Goal: Task Accomplishment & Management: Manage account settings

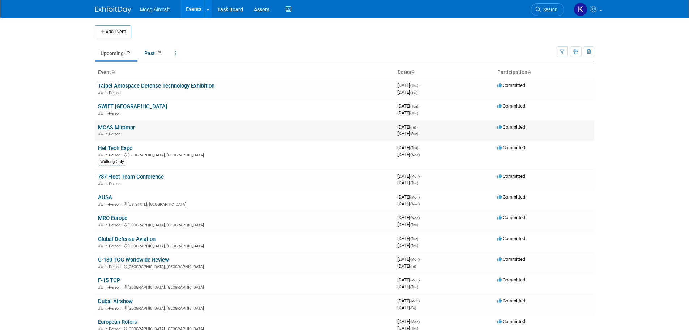
click at [124, 129] on link "MCAS Miramar" at bounding box center [116, 127] width 37 height 7
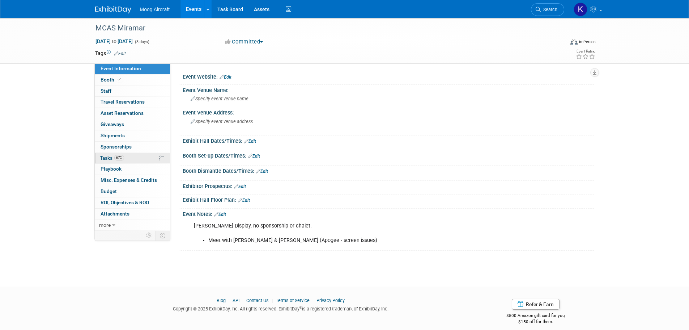
click at [101, 160] on span "Tasks 67%" at bounding box center [112, 158] width 24 height 6
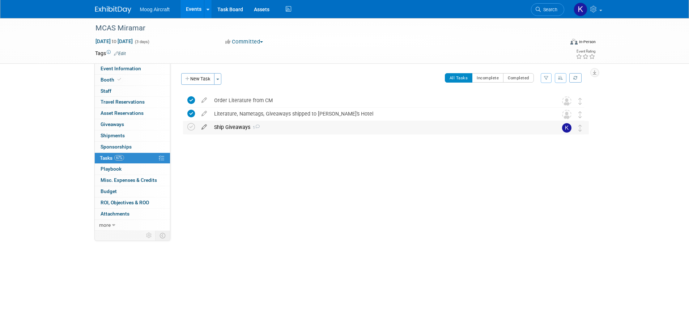
drag, startPoint x: 191, startPoint y: 127, endPoint x: 204, endPoint y: 127, distance: 13.0
click at [191, 127] on icon at bounding box center [191, 127] width 8 height 8
drag, startPoint x: 203, startPoint y: 81, endPoint x: 246, endPoint y: 102, distance: 48.2
click at [203, 80] on button "New Task" at bounding box center [197, 79] width 33 height 12
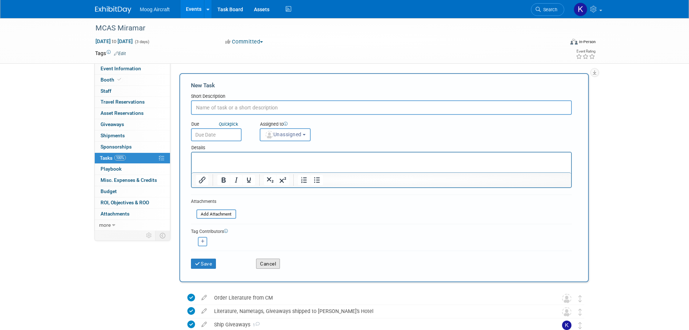
click at [263, 262] on button "Cancel" at bounding box center [268, 263] width 24 height 10
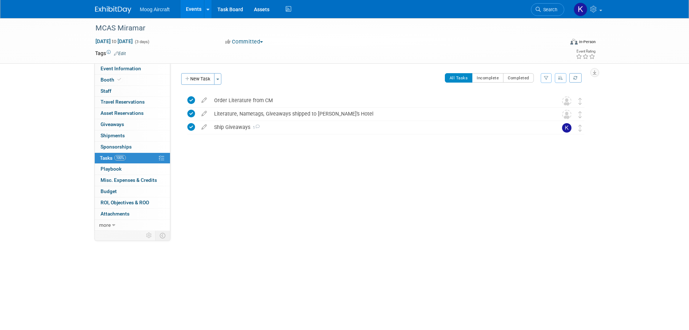
click at [119, 6] on link at bounding box center [117, 6] width 45 height 6
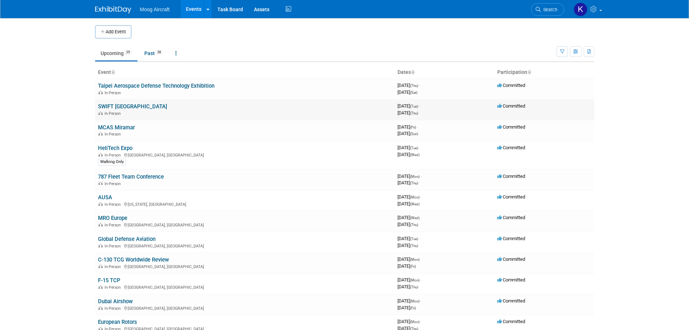
click at [117, 107] on link "SWIFT [GEOGRAPHIC_DATA]" at bounding box center [132, 106] width 69 height 7
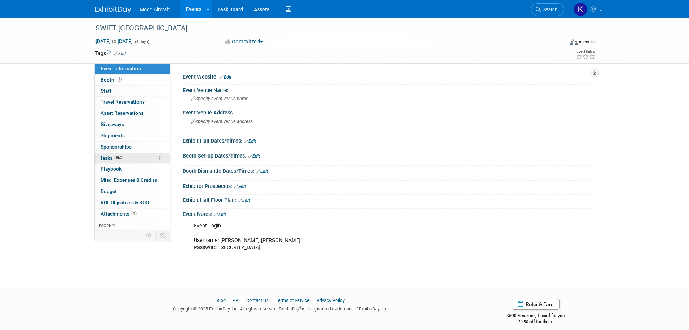
click at [110, 154] on link "86% Tasks 86%" at bounding box center [132, 158] width 75 height 11
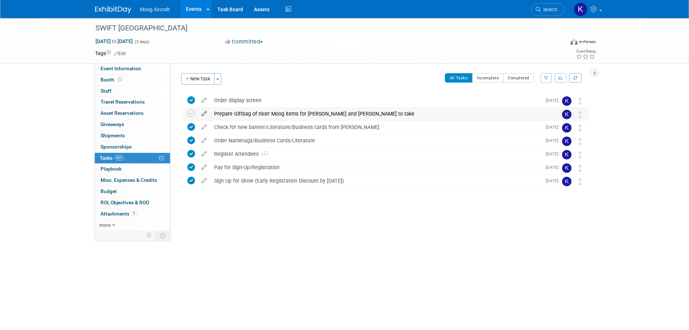
click at [205, 114] on icon at bounding box center [204, 111] width 13 height 9
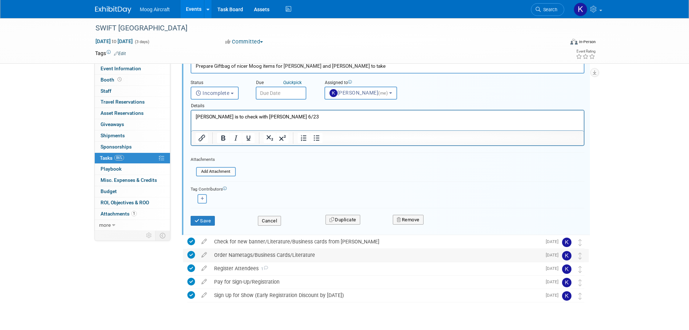
scroll to position [74, 0]
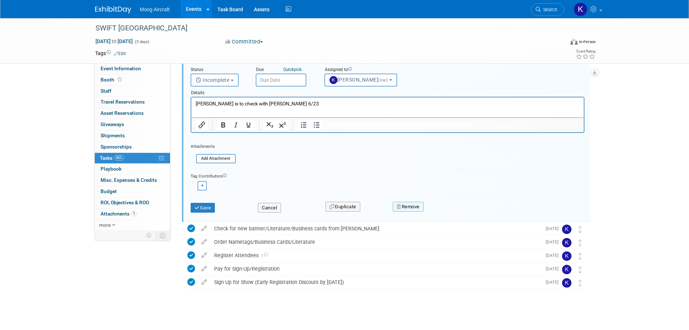
click at [407, 206] on button "Remove" at bounding box center [408, 206] width 31 height 10
click at [453, 212] on link "Yes" at bounding box center [448, 213] width 21 height 12
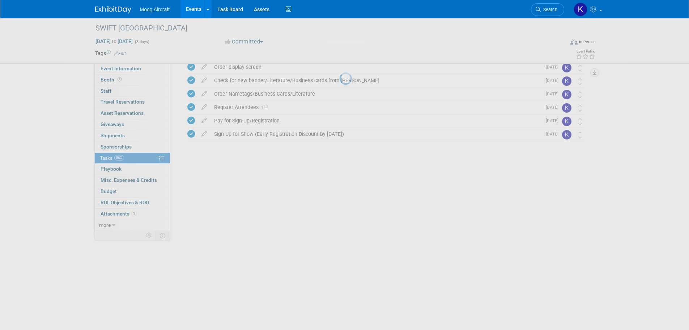
scroll to position [0, 0]
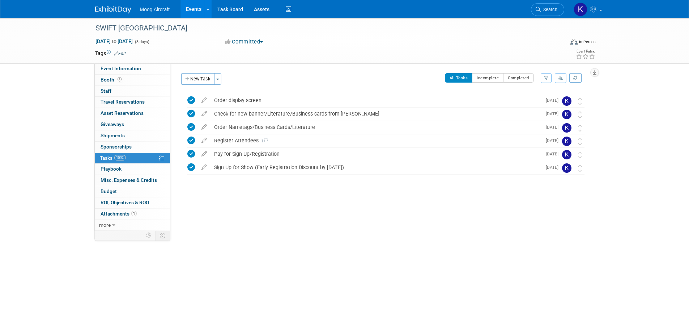
click at [300, 201] on div "SWIFT Niagara Falls Sep 23, 2025 to Sep 25, 2025 (Going) Order display screen P…" at bounding box center [384, 149] width 410 height 110
click at [334, 177] on div at bounding box center [384, 181] width 410 height 14
click at [111, 5] on link at bounding box center [117, 6] width 45 height 6
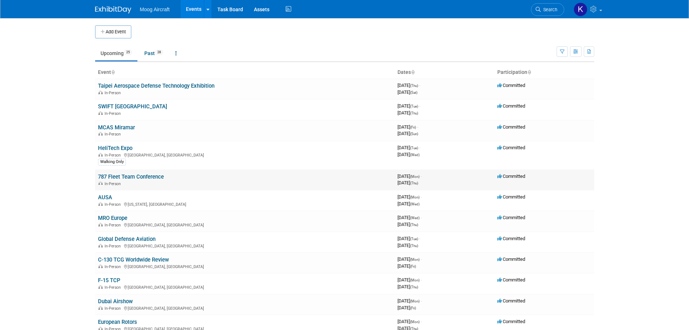
click at [122, 174] on link "787 Fleet Team Conference" at bounding box center [131, 176] width 66 height 7
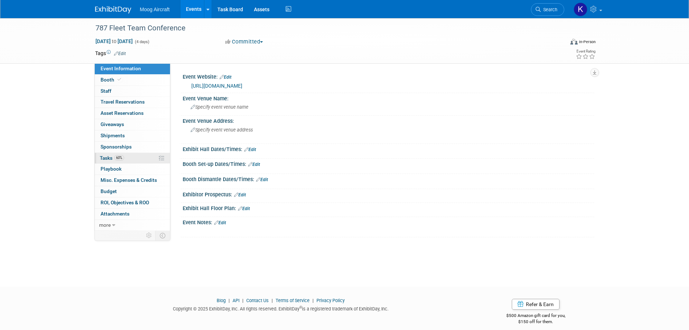
click at [110, 155] on span "Tasks 60%" at bounding box center [112, 158] width 24 height 6
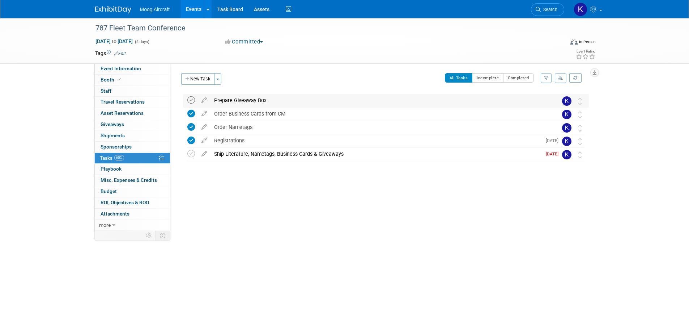
click at [191, 99] on icon at bounding box center [191, 100] width 8 height 8
click at [190, 152] on icon at bounding box center [191, 154] width 8 height 8
click at [254, 153] on div "Ship Literature, Nametags, Business Cards & Giveaways" at bounding box center [376, 154] width 331 height 12
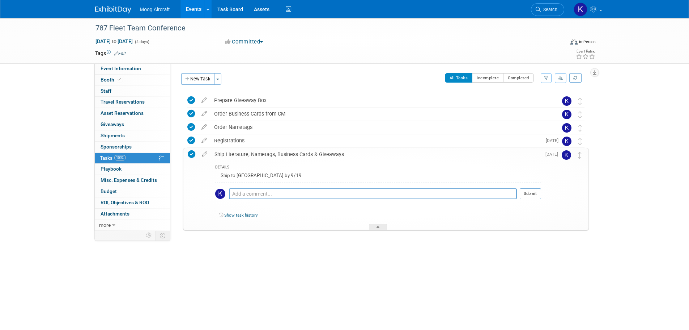
click at [254, 153] on div "Ship Literature, Nametags, Business Cards & Giveaways" at bounding box center [376, 154] width 330 height 12
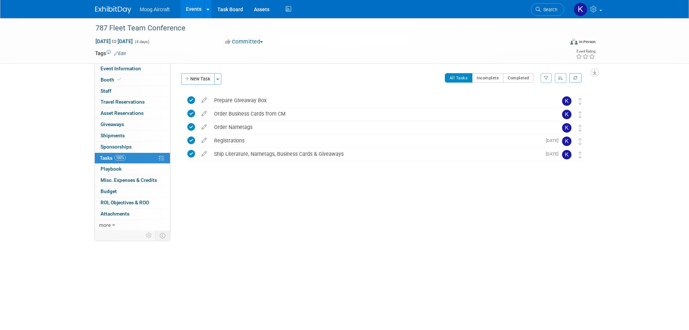
click at [246, 164] on div at bounding box center [384, 168] width 410 height 14
click at [120, 10] on img at bounding box center [113, 9] width 36 height 7
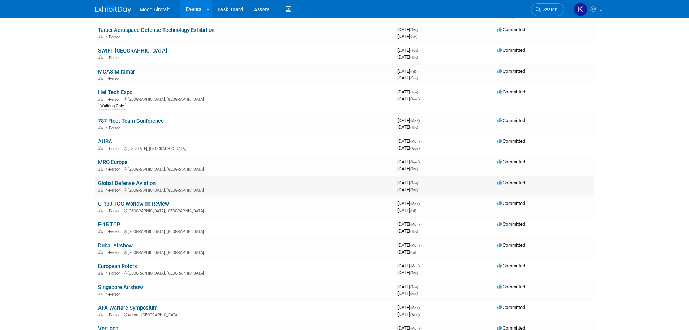
scroll to position [72, 0]
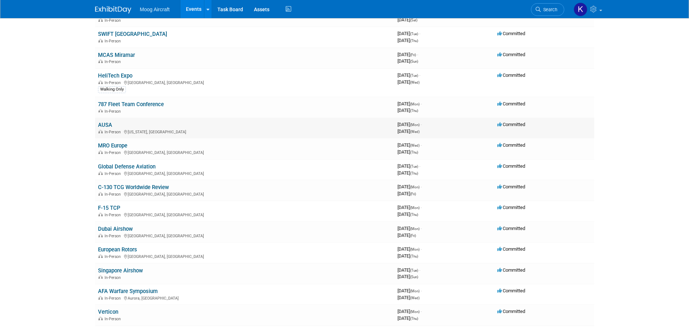
click at [105, 123] on link "AUSA" at bounding box center [105, 125] width 14 height 7
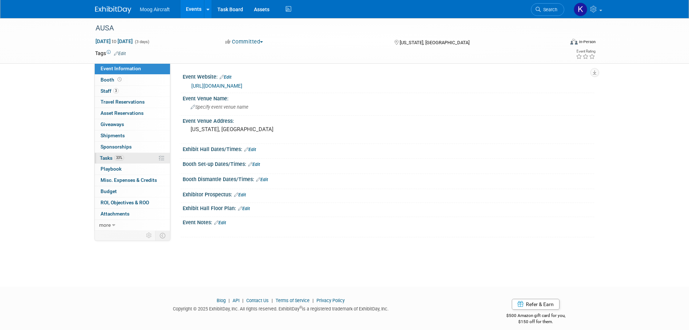
click at [128, 159] on link "33% Tasks 33%" at bounding box center [132, 158] width 75 height 11
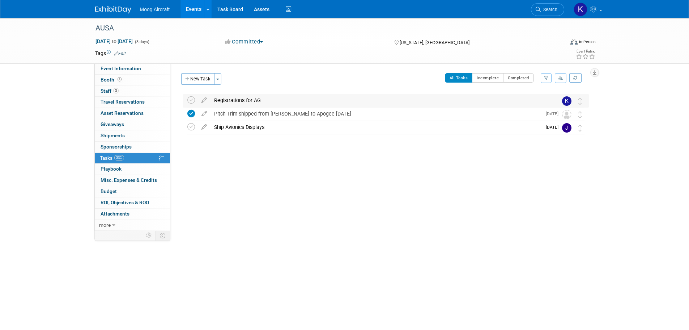
click at [270, 102] on div "Registrations for AG" at bounding box center [379, 100] width 337 height 12
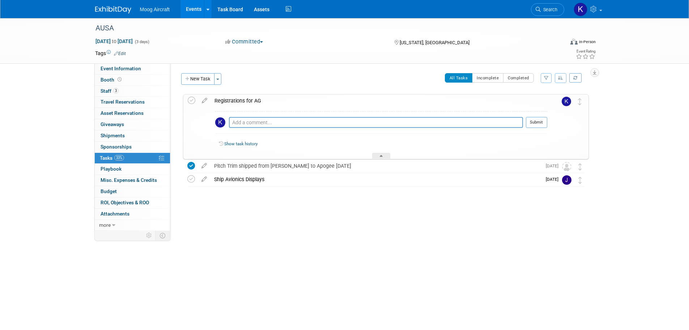
click at [270, 102] on div "Registrations for AG" at bounding box center [379, 100] width 336 height 12
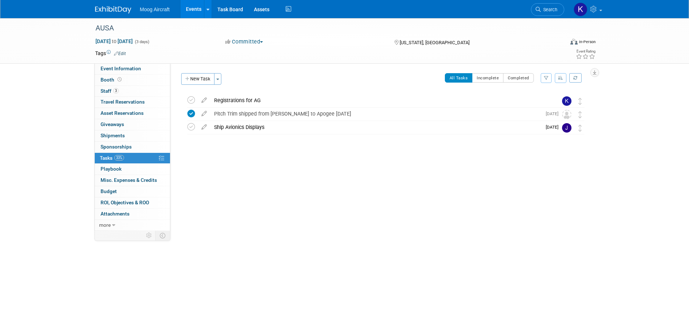
click at [125, 7] on img at bounding box center [113, 9] width 36 height 7
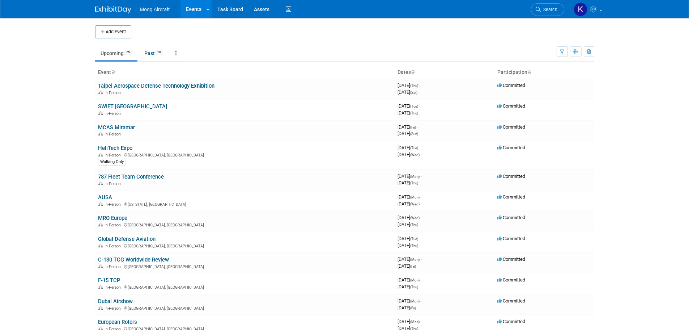
drag, startPoint x: 114, startPoint y: 260, endPoint x: 109, endPoint y: 260, distance: 5.4
click at [114, 260] on link "C-130 TCG Worldwide Review" at bounding box center [133, 259] width 71 height 7
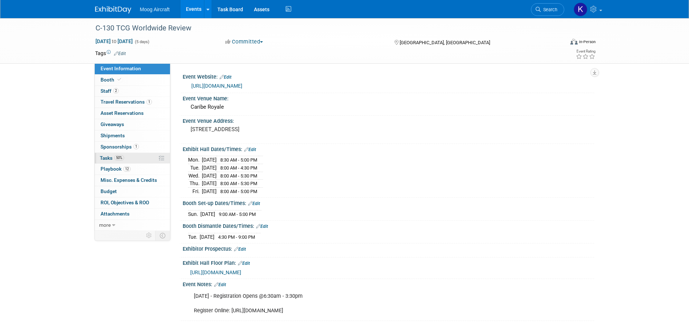
click at [107, 154] on link "50% Tasks 50%" at bounding box center [132, 158] width 75 height 11
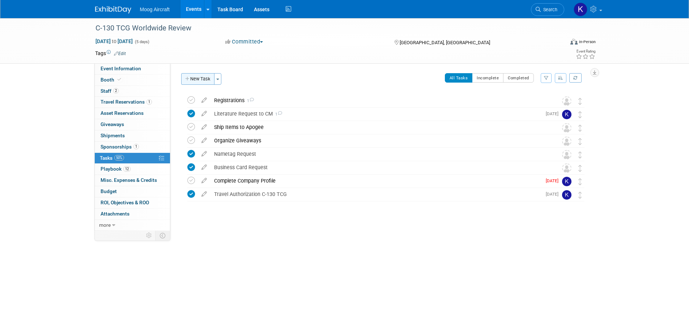
click at [209, 82] on button "New Task" at bounding box center [197, 79] width 33 height 12
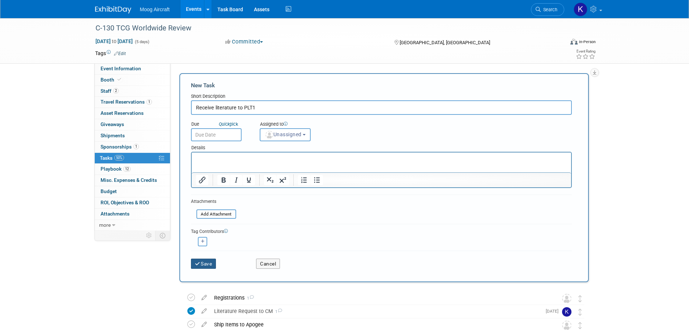
type input "Receive literature to PLT1"
click at [211, 266] on button "Save" at bounding box center [203, 263] width 25 height 10
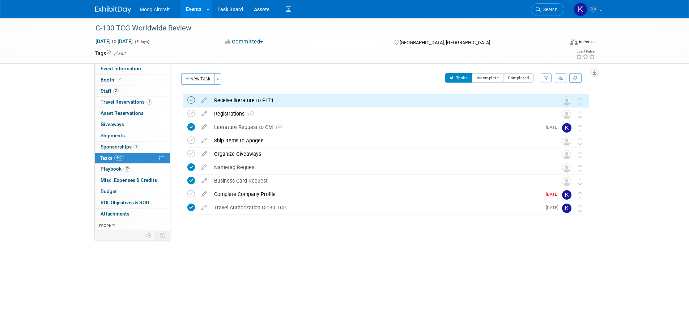
click at [189, 100] on icon at bounding box center [191, 100] width 8 height 8
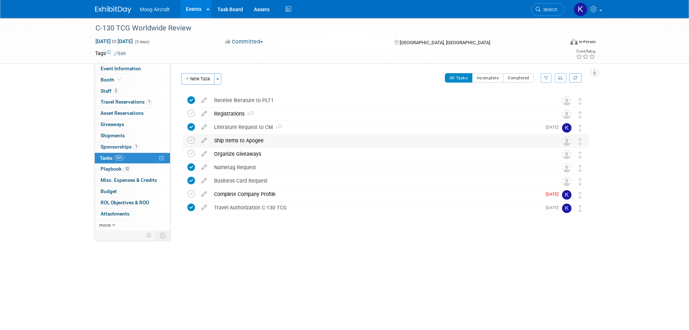
click at [234, 138] on div "Ship Items to Apogee" at bounding box center [379, 140] width 337 height 12
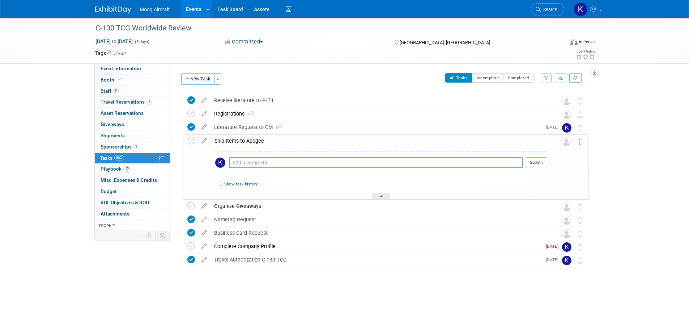
click at [238, 139] on div "Ship Items to Apogee" at bounding box center [379, 141] width 336 height 12
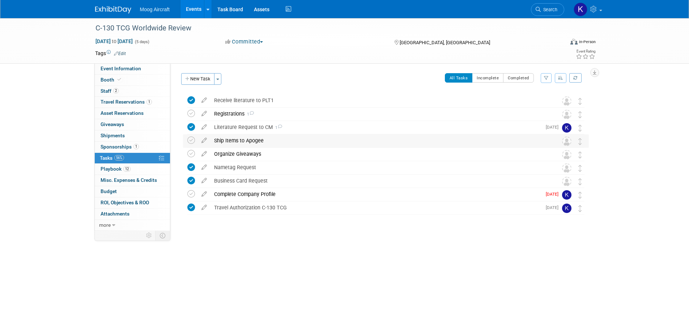
click at [254, 137] on div "Ship Items to Apogee" at bounding box center [379, 140] width 337 height 12
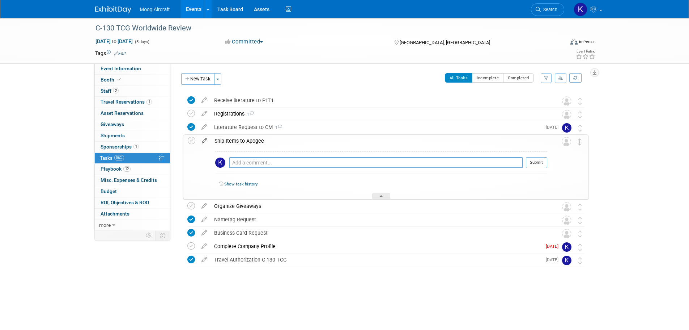
click at [204, 141] on icon at bounding box center [204, 139] width 13 height 9
select select "8"
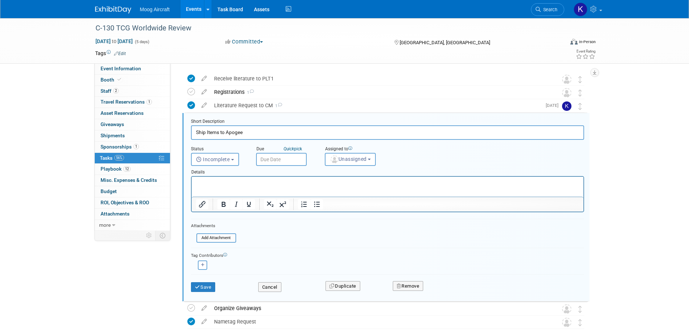
scroll to position [29, 0]
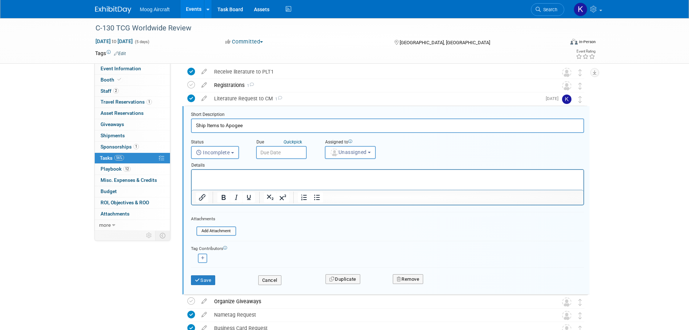
click at [284, 153] on input "text" at bounding box center [281, 152] width 51 height 13
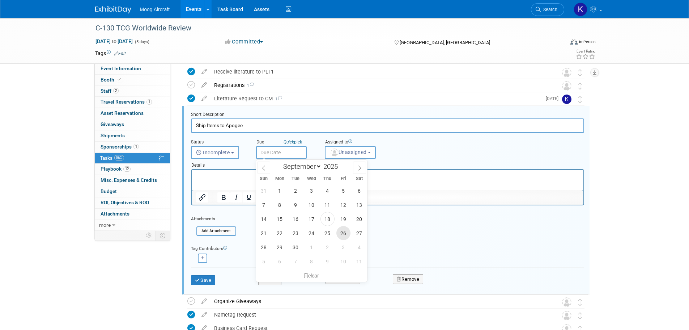
click at [337, 233] on span "26" at bounding box center [343, 233] width 14 height 14
type input "Sep 26, 2025"
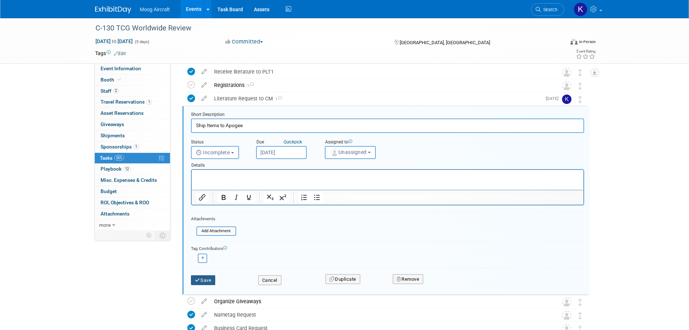
click at [198, 284] on button "Save" at bounding box center [203, 280] width 25 height 10
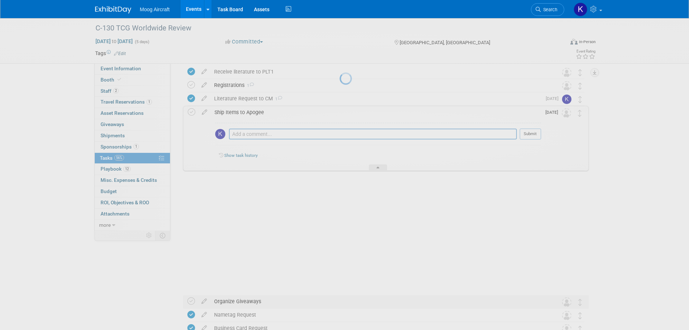
scroll to position [0, 0]
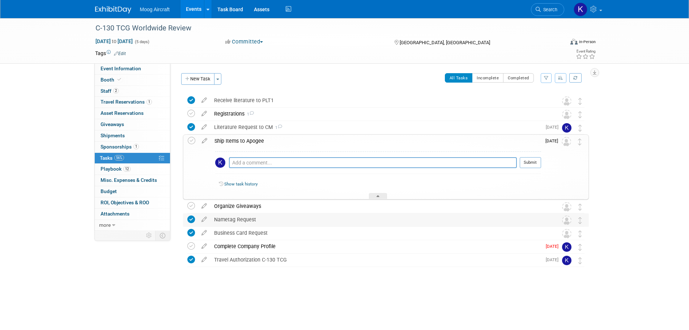
click at [253, 221] on div "Nametag Request" at bounding box center [379, 219] width 337 height 12
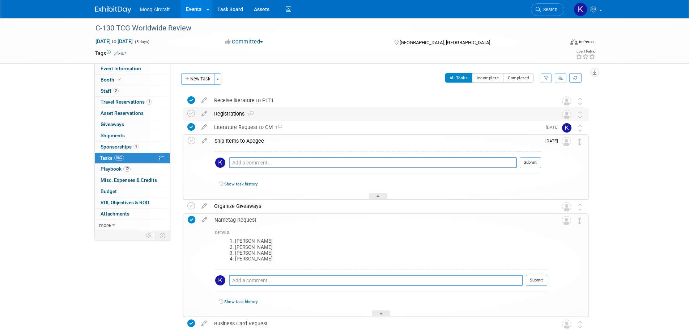
click at [237, 118] on div "Registrations 1" at bounding box center [379, 113] width 337 height 12
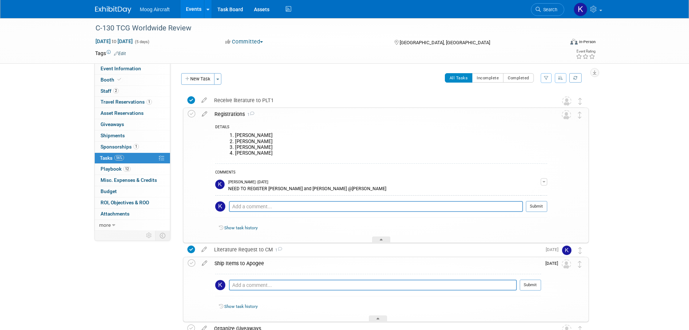
click at [123, 154] on link "56% Tasks 56%" at bounding box center [132, 158] width 75 height 11
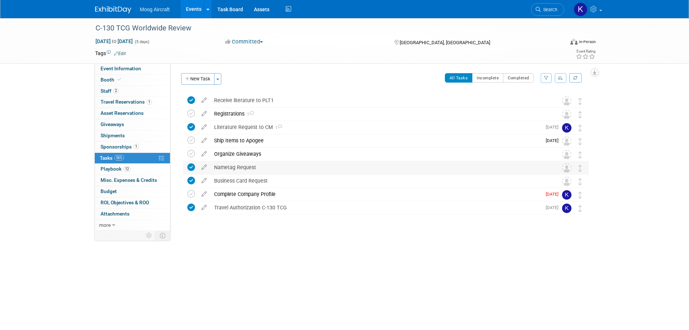
click at [255, 170] on div "Nametag Request" at bounding box center [379, 167] width 337 height 12
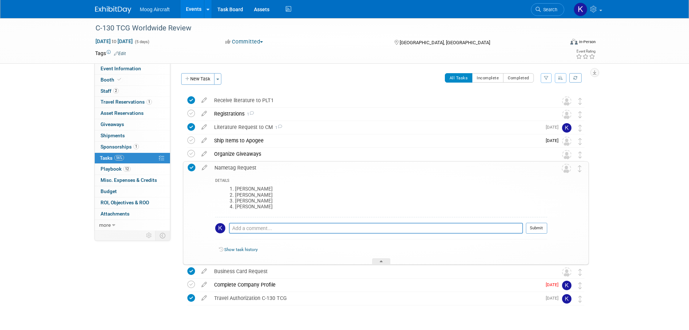
click at [255, 170] on div "Nametag Request" at bounding box center [379, 167] width 336 height 12
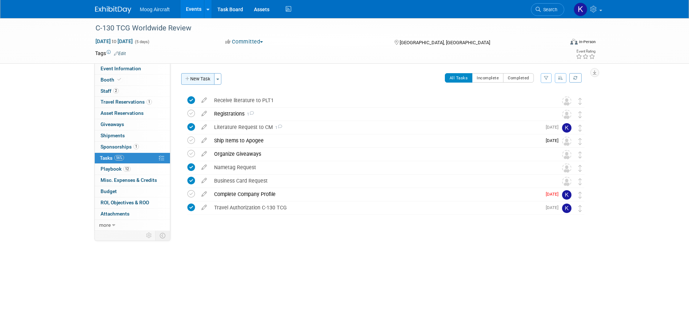
click at [201, 81] on button "New Task" at bounding box center [197, 79] width 33 height 12
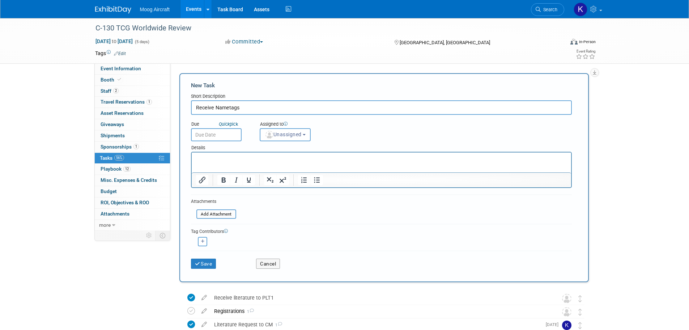
type input "Receive Nametags"
click at [290, 127] on div "Assigned to" at bounding box center [303, 124] width 87 height 7
click at [290, 131] on span "Unassigned" at bounding box center [283, 134] width 37 height 6
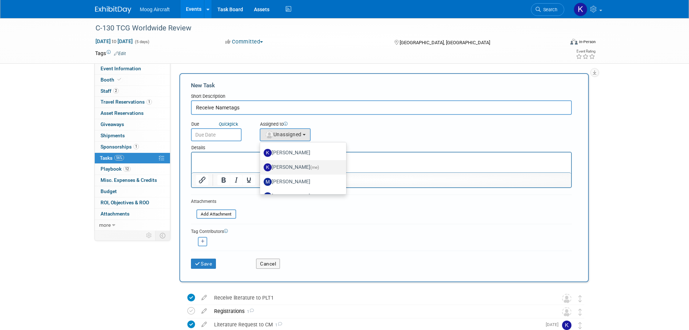
click at [296, 166] on label "Kelsey Blackley (me)" at bounding box center [302, 167] width 76 height 12
click at [261, 166] on input "Kelsey Blackley (me)" at bounding box center [258, 166] width 5 height 5
select select "64ef0a58-04af-4deb-8944-522dab8297dc"
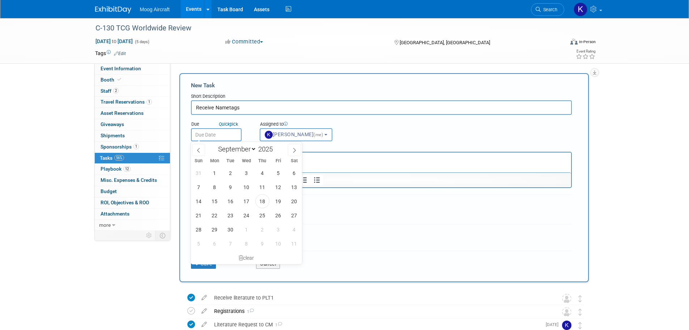
click at [213, 138] on input "text" at bounding box center [216, 134] width 51 height 13
click at [217, 213] on span "22" at bounding box center [215, 215] width 14 height 14
type input "Sep 22, 2025"
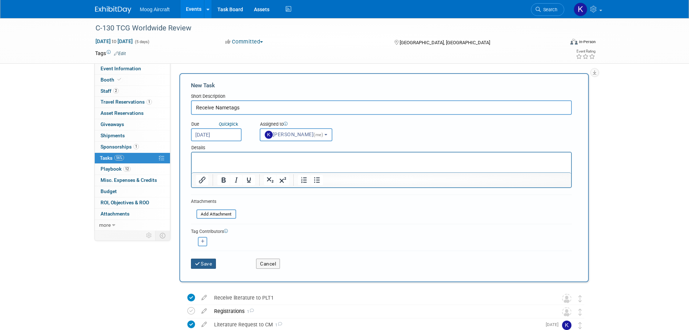
click at [214, 261] on button "Save" at bounding box center [203, 263] width 25 height 10
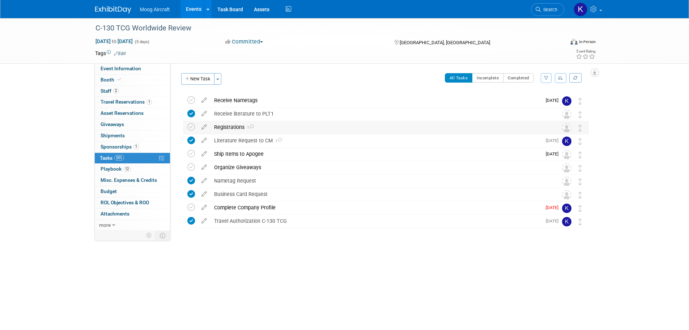
click at [241, 127] on div "Registrations 1" at bounding box center [379, 127] width 337 height 12
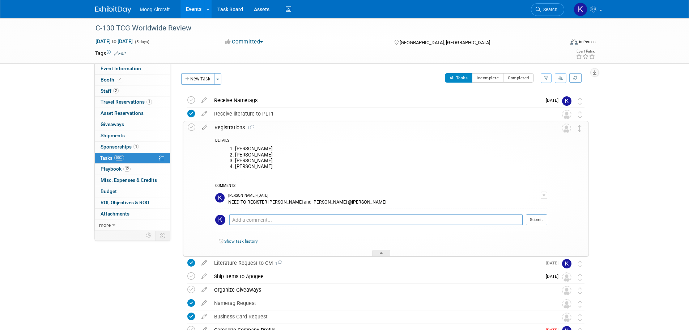
click at [241, 127] on div "Registrations 1" at bounding box center [379, 127] width 336 height 12
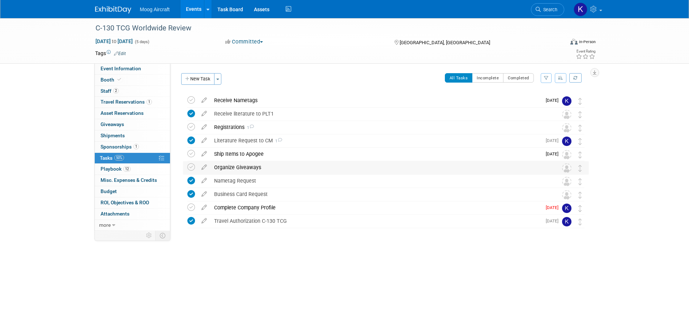
click at [237, 164] on div "Organize Giveaways" at bounding box center [379, 167] width 337 height 12
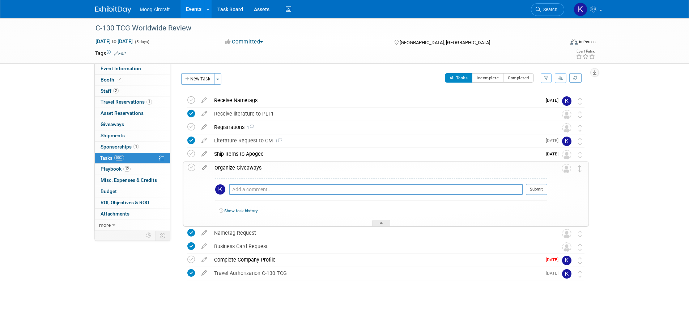
click at [233, 166] on div "Organize Giveaways" at bounding box center [379, 167] width 336 height 12
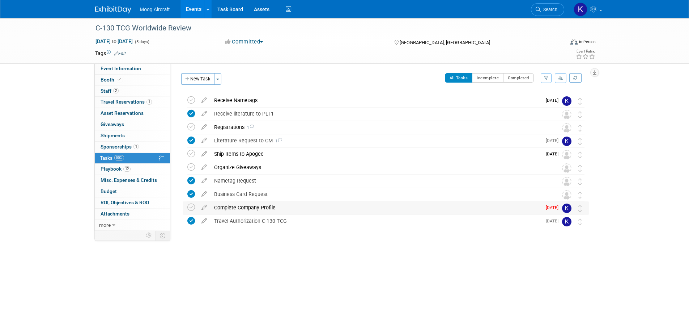
click at [239, 204] on div "Complete Company Profile" at bounding box center [376, 207] width 331 height 12
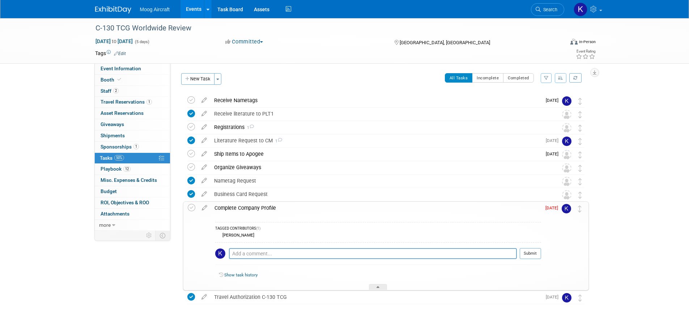
click at [239, 204] on div "Complete Company Profile" at bounding box center [376, 207] width 330 height 12
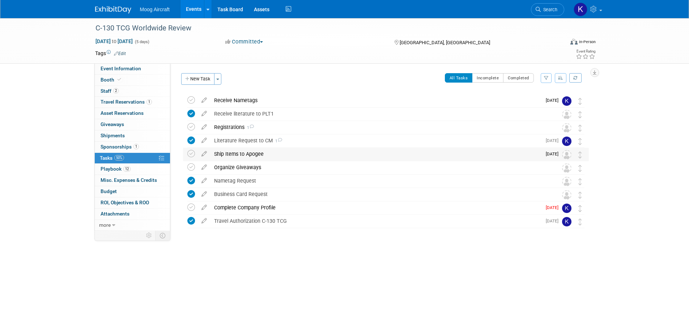
click at [224, 153] on div "Ship Items to Apogee" at bounding box center [376, 154] width 331 height 12
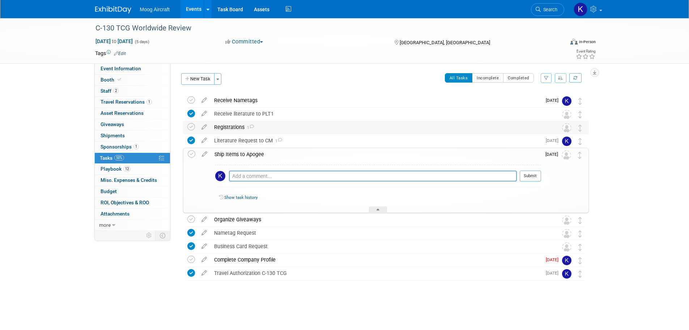
click at [212, 125] on div "Registrations 1" at bounding box center [379, 127] width 337 height 12
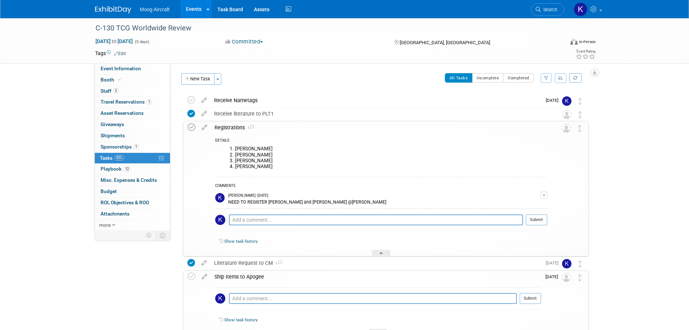
click at [192, 126] on icon at bounding box center [192, 127] width 8 height 8
click at [105, 11] on img at bounding box center [113, 9] width 36 height 7
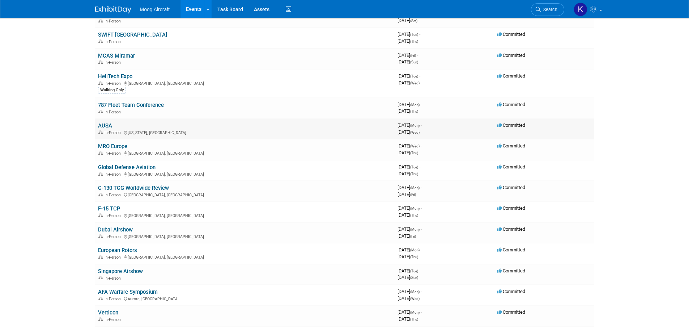
scroll to position [72, 0]
click at [118, 187] on link "C-130 TCG Worldwide Review" at bounding box center [133, 187] width 71 height 7
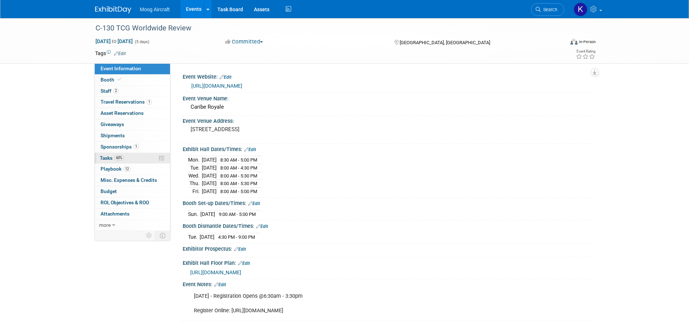
click at [109, 158] on span "Tasks 60%" at bounding box center [112, 158] width 24 height 6
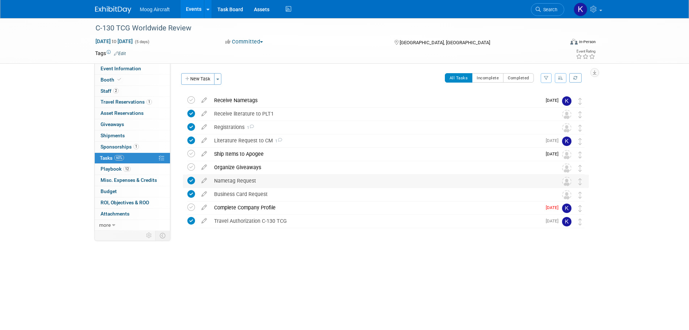
click at [243, 179] on div "Nametag Request" at bounding box center [379, 180] width 337 height 12
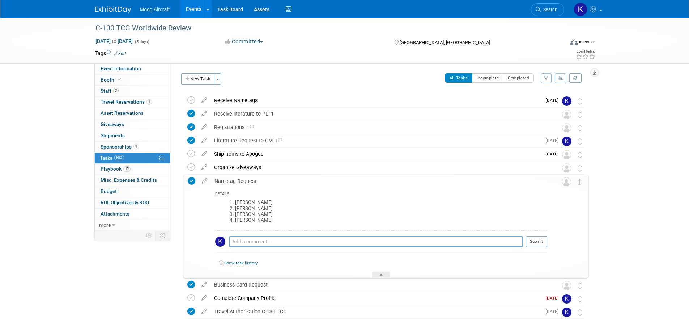
drag, startPoint x: 280, startPoint y: 222, endPoint x: 235, endPoint y: 203, distance: 48.9
click at [235, 203] on ol "Matt McCall Keith Weinsaft Nick Bogner Sharmila Durairaj" at bounding box center [384, 210] width 327 height 23
copy ol "Matt McCall Keith Weinsaft Nick Bogner Sharmila Durairaj"
click at [207, 80] on button "New Task" at bounding box center [197, 79] width 33 height 12
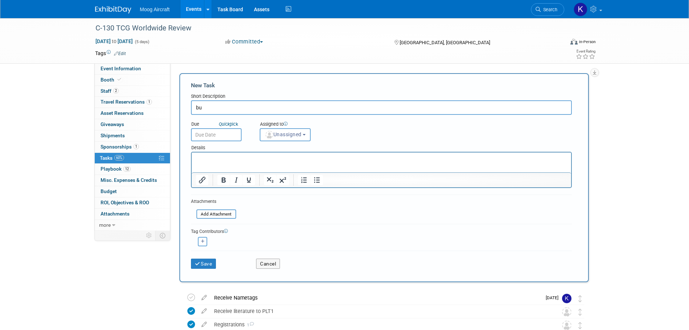
type input "b"
type input "Business Card Request"
click at [292, 131] on button "Unassigned" at bounding box center [285, 134] width 51 height 13
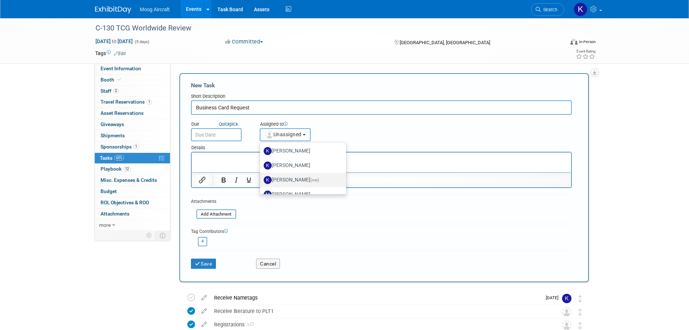
scroll to position [72, 0]
click at [297, 162] on label "Kelsey Blackley (me)" at bounding box center [302, 167] width 76 height 12
click at [261, 164] on input "Kelsey Blackley (me)" at bounding box center [258, 166] width 5 height 5
select select "64ef0a58-04af-4deb-8944-522dab8297dc"
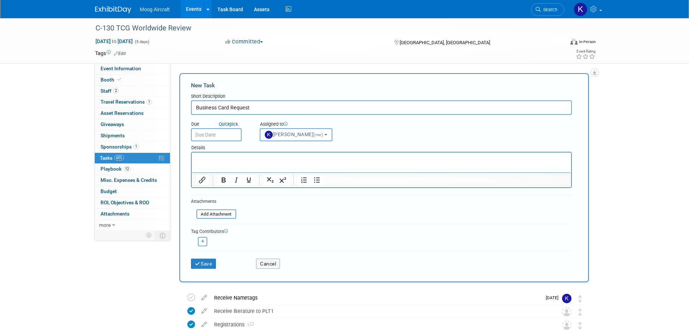
click at [223, 157] on p "Rich Text Area. Press ALT-0 for help." at bounding box center [381, 158] width 371 height 7
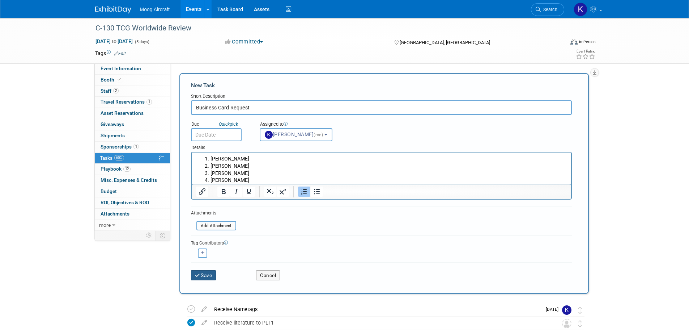
click at [204, 275] on button "Save" at bounding box center [203, 275] width 25 height 10
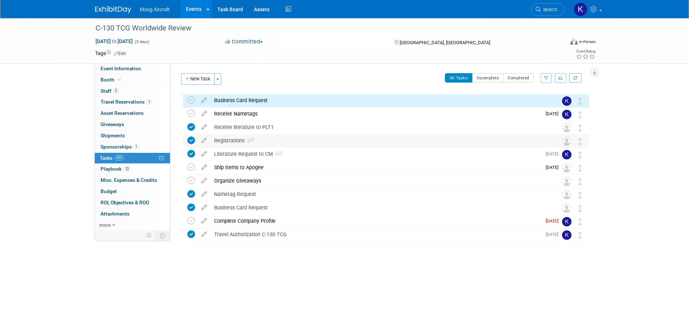
click at [234, 141] on div "Registrations 1" at bounding box center [379, 140] width 337 height 12
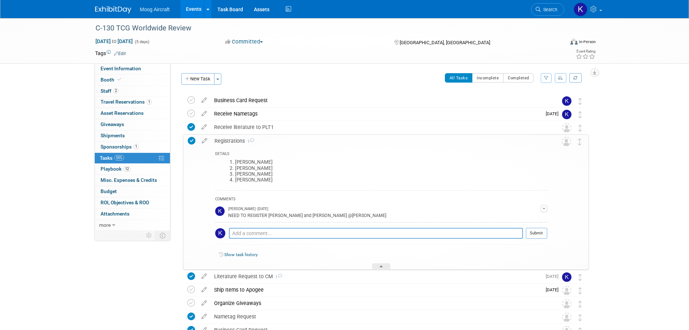
drag, startPoint x: 114, startPoint y: 3, endPoint x: 98, endPoint y: 7, distance: 16.0
click at [114, 3] on link at bounding box center [117, 6] width 45 height 6
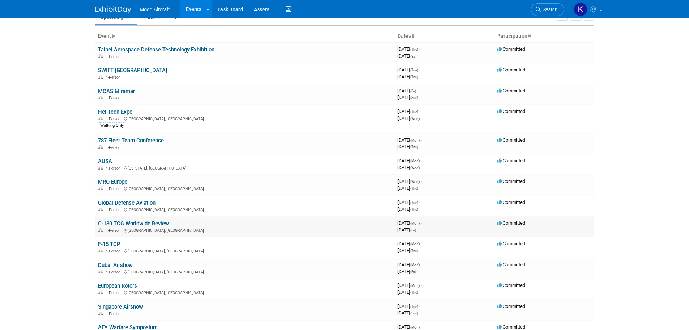
scroll to position [72, 0]
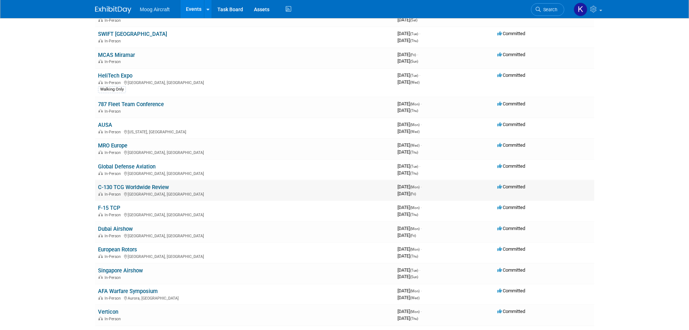
click at [117, 188] on link "C-130 TCG Worldwide Review" at bounding box center [133, 187] width 71 height 7
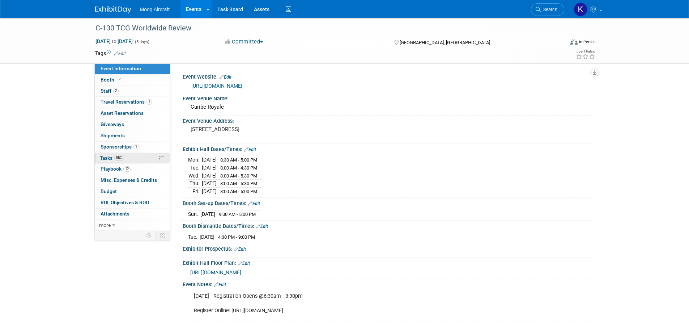
click at [111, 153] on link "55% Tasks 55%" at bounding box center [132, 158] width 75 height 11
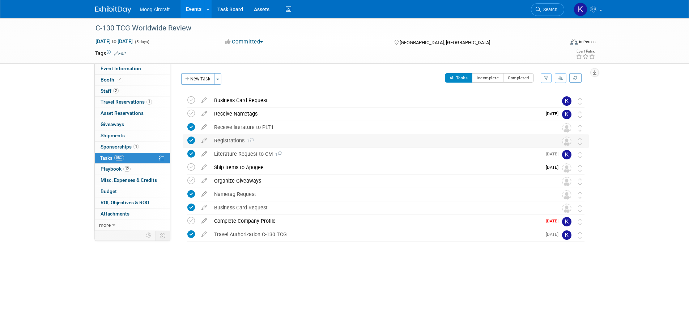
click at [243, 145] on div "Registrations 1" at bounding box center [379, 140] width 337 height 12
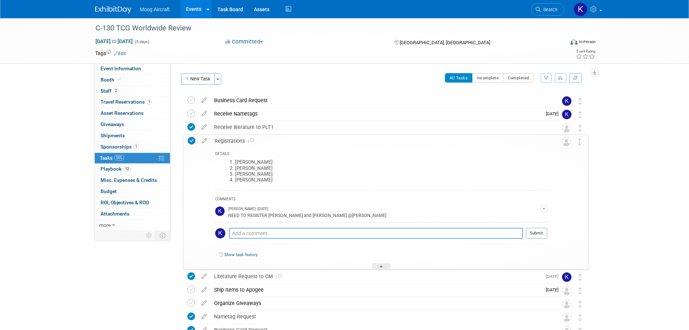
click at [234, 140] on div "Registrations 1" at bounding box center [379, 141] width 336 height 12
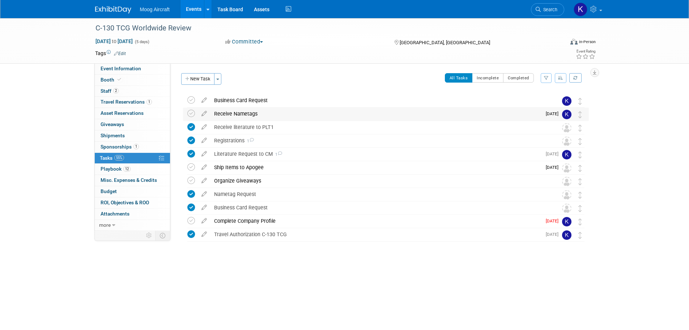
click at [237, 110] on div "Receive Nametags" at bounding box center [376, 113] width 331 height 12
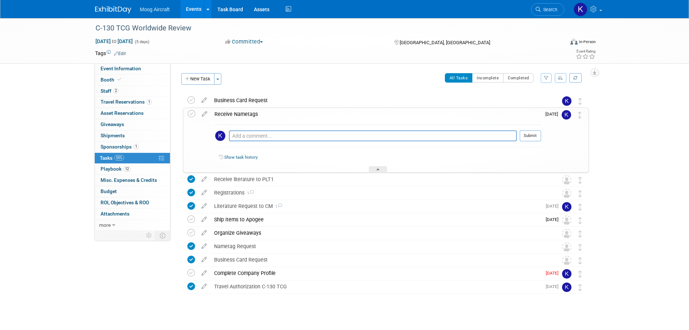
click at [236, 111] on div "Receive Nametags" at bounding box center [376, 114] width 330 height 12
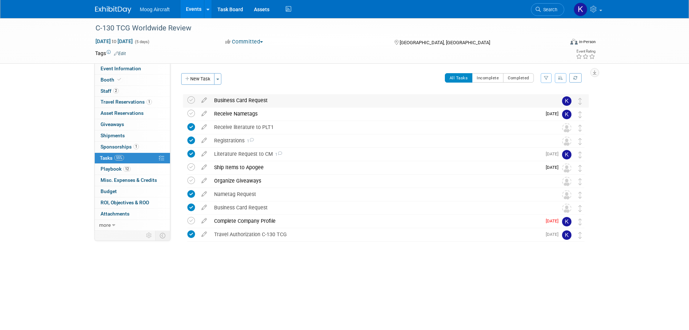
click at [236, 99] on div "Business Card Request" at bounding box center [379, 100] width 337 height 12
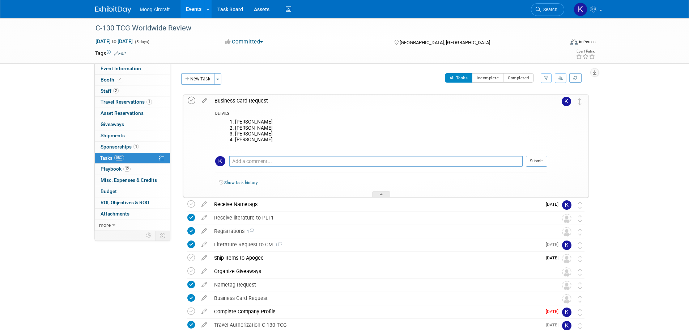
click at [191, 98] on icon at bounding box center [192, 101] width 8 height 8
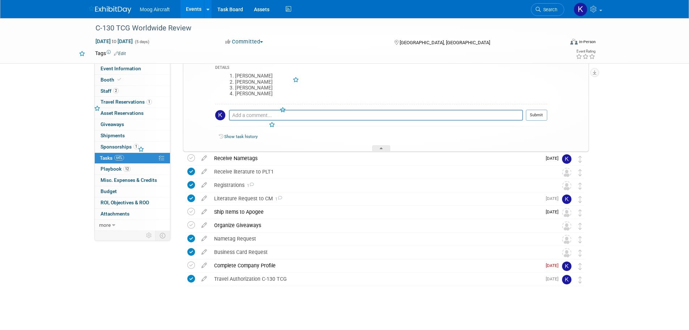
scroll to position [46, 0]
click at [207, 263] on icon at bounding box center [204, 263] width 13 height 9
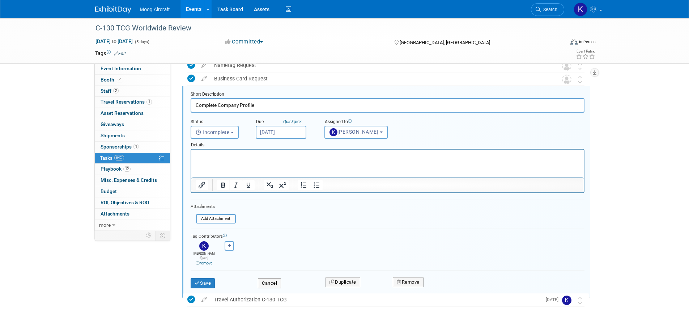
scroll to position [240, 0]
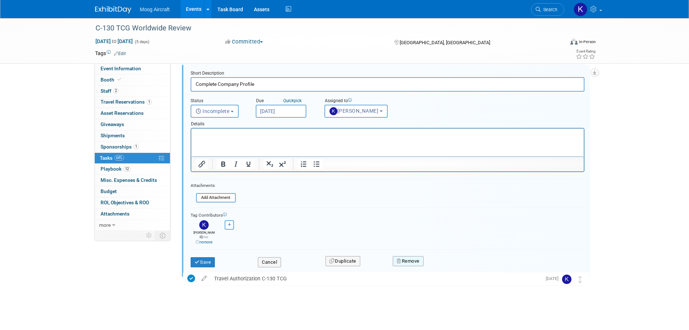
click at [419, 259] on button "Remove" at bounding box center [408, 261] width 31 height 10
click at [445, 261] on link "Yes" at bounding box center [448, 267] width 21 height 12
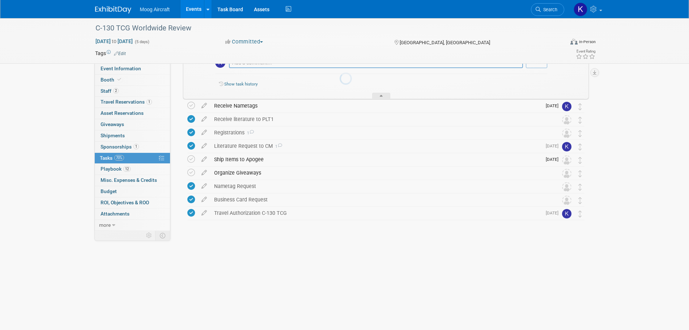
scroll to position [33, 0]
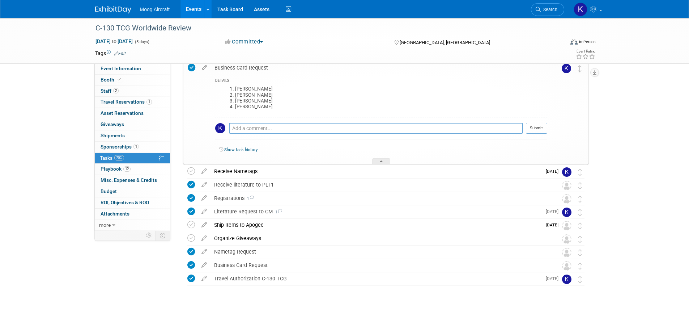
click at [111, 8] on img at bounding box center [113, 9] width 36 height 7
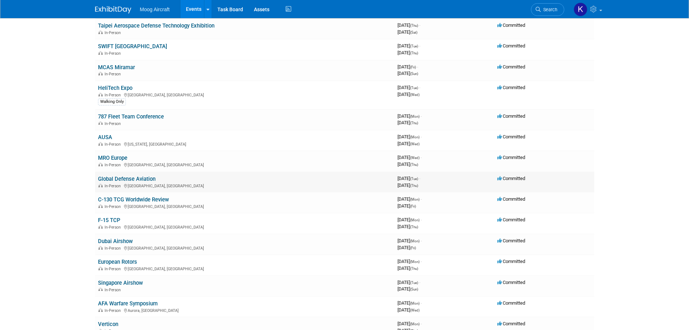
scroll to position [72, 0]
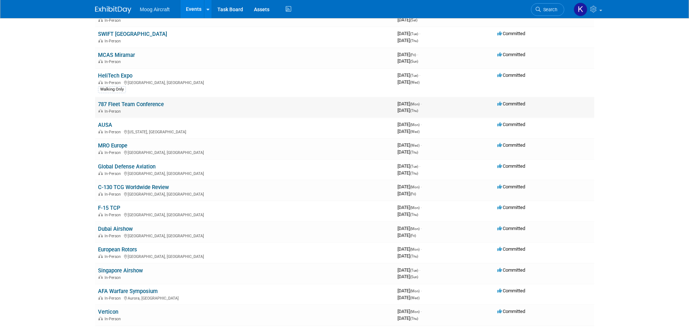
click at [133, 106] on link "787 Fleet Team Conference" at bounding box center [131, 104] width 66 height 7
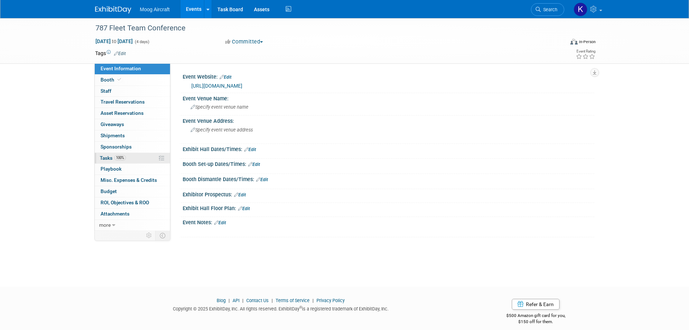
click at [110, 158] on span "Tasks 100%" at bounding box center [113, 158] width 26 height 6
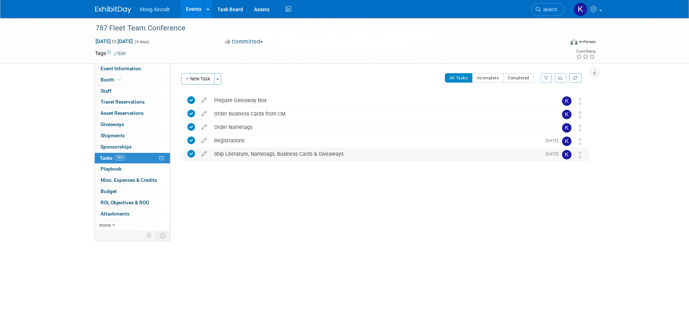
click at [257, 152] on div "Ship Literature, Nametags, Business Cards & Giveaways" at bounding box center [376, 154] width 331 height 12
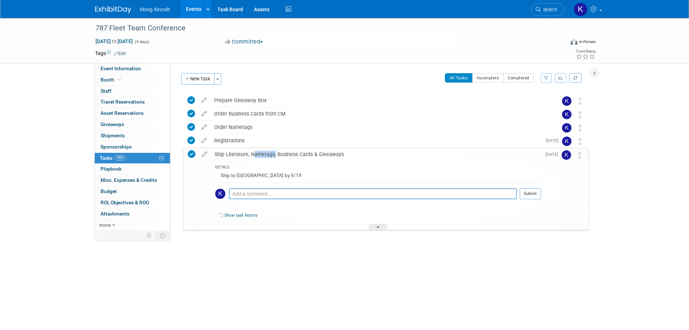
click at [257, 152] on div "Ship Literature, Nametags, Business Cards & Giveaways" at bounding box center [376, 154] width 330 height 12
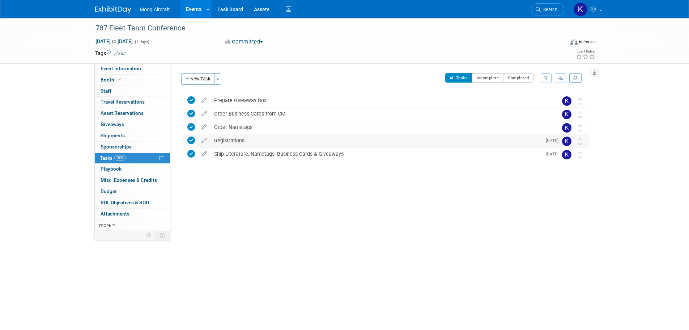
click at [251, 134] on div "Registrations" at bounding box center [376, 140] width 331 height 12
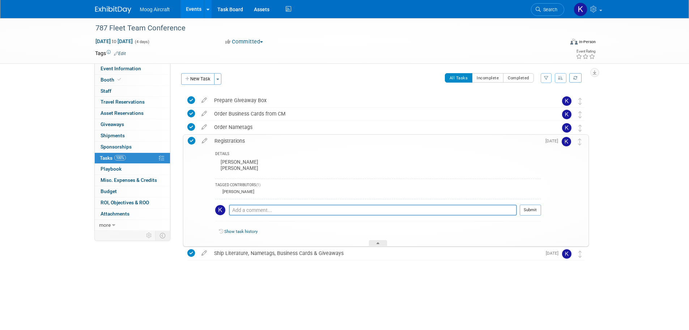
click at [251, 135] on div "Registrations" at bounding box center [376, 141] width 330 height 12
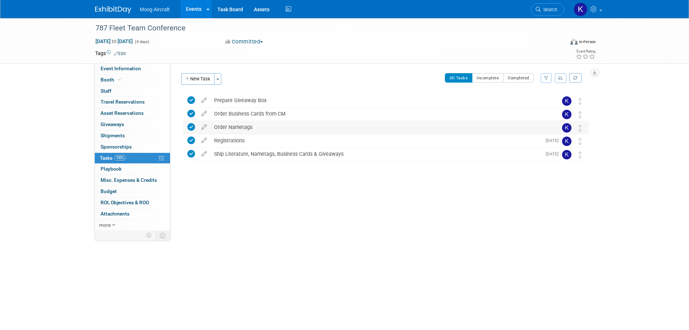
click at [253, 125] on div "Order Nametags" at bounding box center [379, 127] width 337 height 12
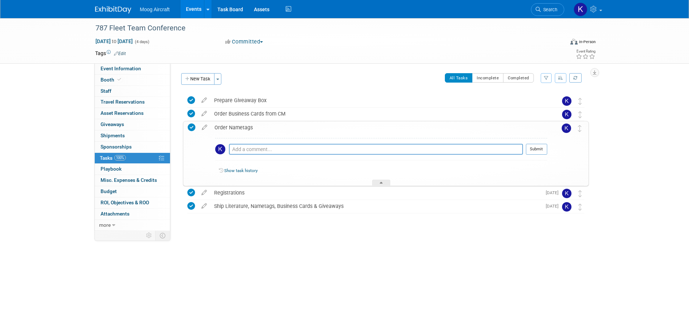
click at [255, 126] on div "Order Nametags" at bounding box center [379, 127] width 336 height 12
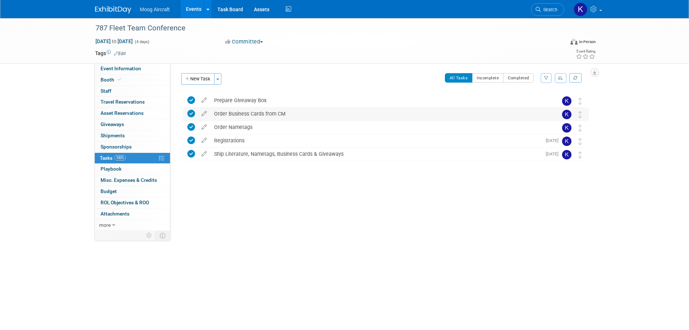
click at [258, 113] on div "Order Business Cards from CM" at bounding box center [379, 113] width 337 height 12
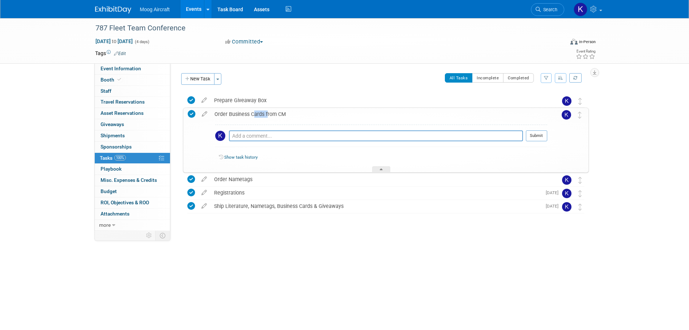
click at [258, 113] on div "Order Business Cards from CM" at bounding box center [379, 114] width 336 height 12
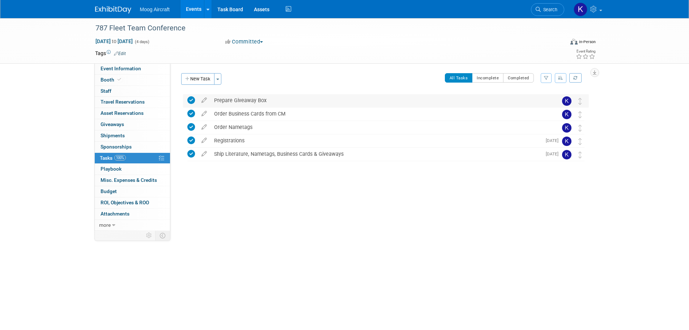
click at [255, 102] on div "Prepare Giveaway Box" at bounding box center [379, 100] width 337 height 12
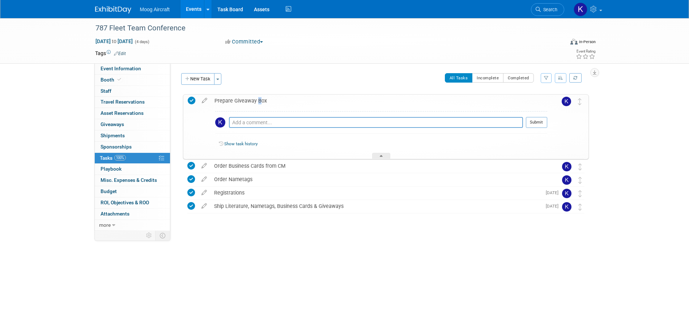
click at [255, 102] on div "Prepare Giveaway Box" at bounding box center [379, 100] width 336 height 12
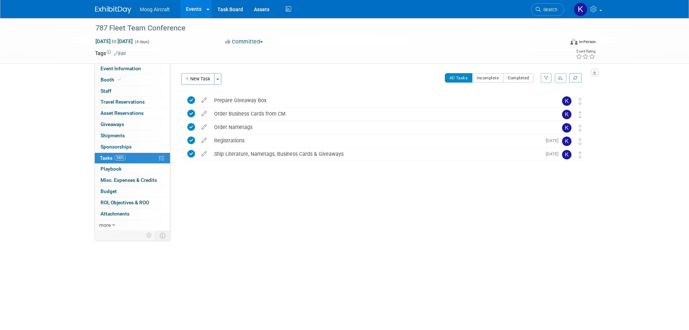
click at [254, 71] on div "Event Website: Edit [URL][DOMAIN_NAME] Event Venue Name: Specify event venue na…" at bounding box center [382, 146] width 424 height 167
click at [250, 140] on div "Registrations" at bounding box center [376, 140] width 331 height 12
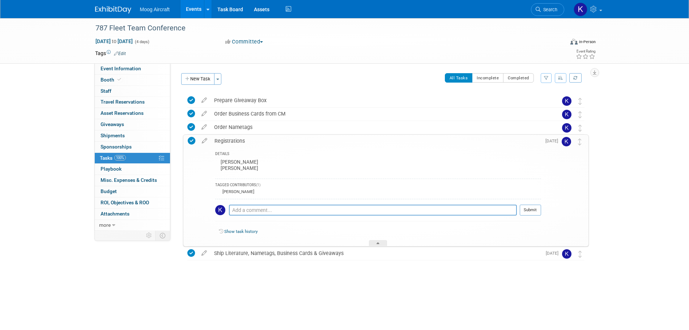
click at [250, 140] on div "Registrations" at bounding box center [376, 141] width 330 height 12
